Goal: Task Accomplishment & Management: Use online tool/utility

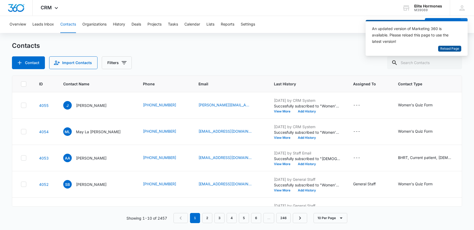
click at [443, 49] on span "Reload Page" at bounding box center [449, 48] width 19 height 5
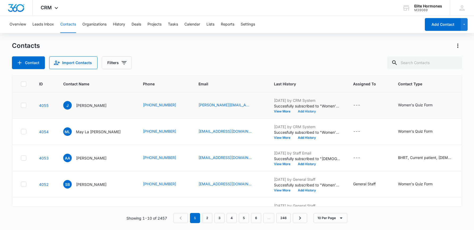
click at [295, 111] on button "Add History" at bounding box center [307, 111] width 26 height 3
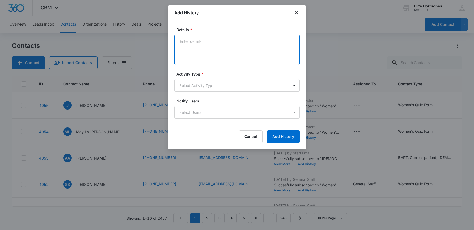
click at [244, 57] on textarea "Details *" at bounding box center [236, 50] width 125 height 30
click at [256, 132] on button "Cancel" at bounding box center [251, 136] width 24 height 13
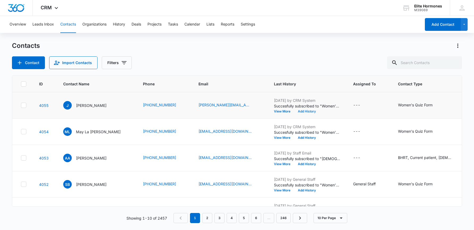
click at [294, 111] on button "Add History" at bounding box center [307, 111] width 26 height 3
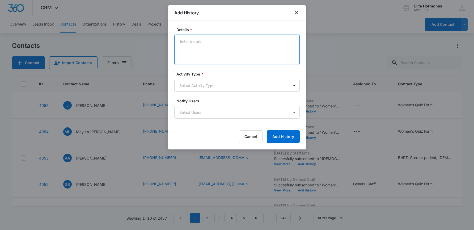
click at [196, 51] on textarea "Details *" at bounding box center [236, 50] width 125 height 30
type textarea "email sent, req no call"
click at [209, 86] on body "CRM Apps Reputation Websites Forms CRM Email Social Content Ads Intelligence Fi…" at bounding box center [237, 115] width 474 height 230
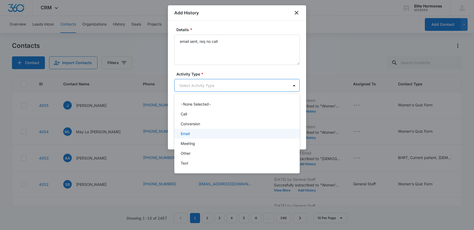
click at [209, 135] on div "Email" at bounding box center [237, 134] width 112 height 6
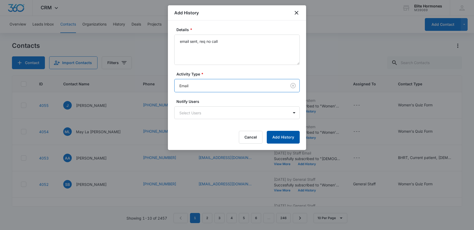
click at [280, 136] on button "Add History" at bounding box center [283, 137] width 33 height 13
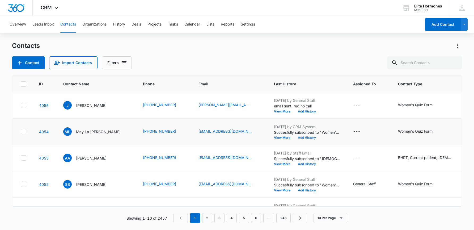
click at [294, 137] on button "Add History" at bounding box center [307, 137] width 26 height 3
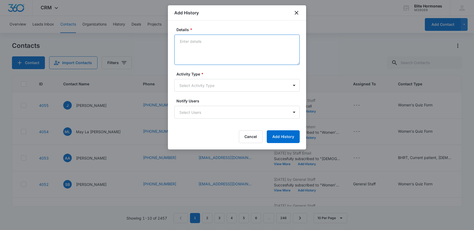
click at [220, 50] on textarea "Details *" at bounding box center [236, 50] width 125 height 30
type textarea "p"
type textarea "emailing w/pt"
click at [272, 137] on button "Add History" at bounding box center [283, 136] width 33 height 13
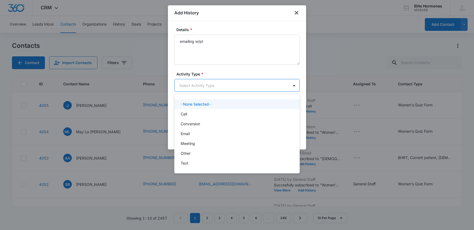
click at [248, 87] on body "CRM Apps Reputation Websites Forms CRM Email Social Content Ads Intelligence Fi…" at bounding box center [237, 115] width 474 height 230
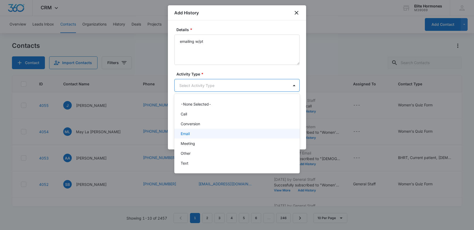
click at [245, 130] on div "Email" at bounding box center [236, 134] width 125 height 10
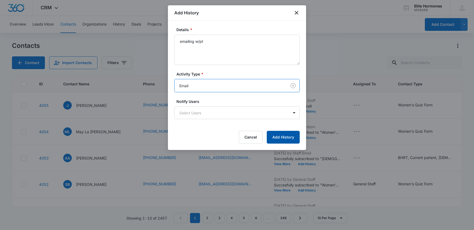
click at [279, 138] on button "Add History" at bounding box center [283, 137] width 33 height 13
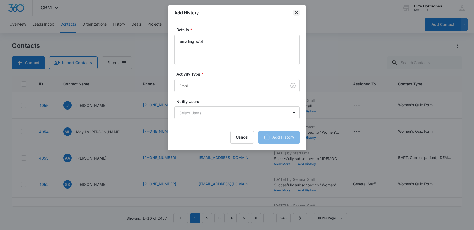
click at [297, 14] on div "Add History" at bounding box center [237, 12] width 138 height 15
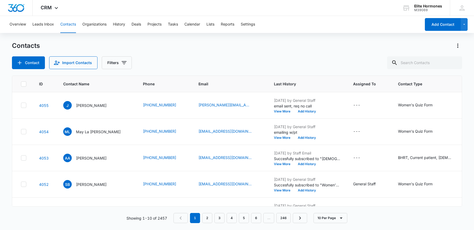
click at [185, 217] on nav "1 2 3 4 5 6 … 246" at bounding box center [241, 218] width 134 height 10
click at [182, 219] on nav "1 2 3 4 5 6 … 246" at bounding box center [241, 218] width 134 height 10
